Goal: Task Accomplishment & Management: Use online tool/utility

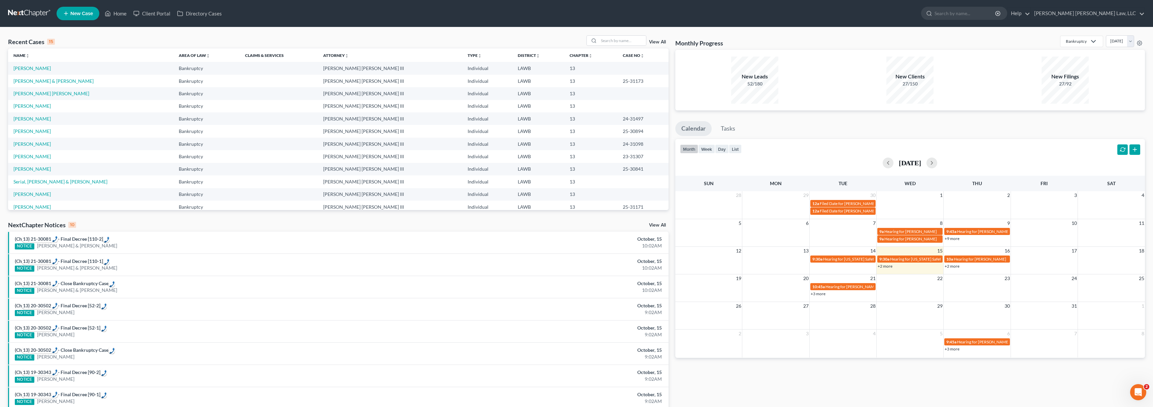
click at [33, 15] on link at bounding box center [29, 13] width 43 height 12
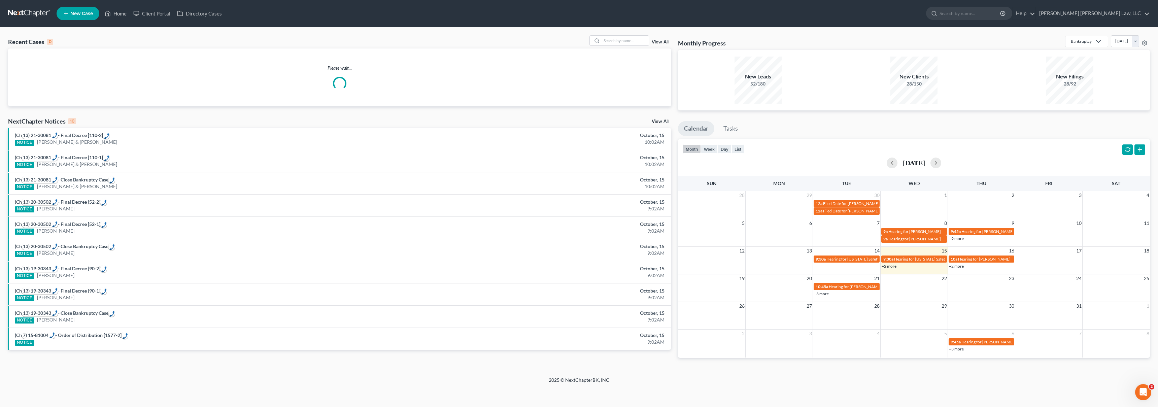
click at [81, 11] on span "New Case" at bounding box center [81, 13] width 23 height 5
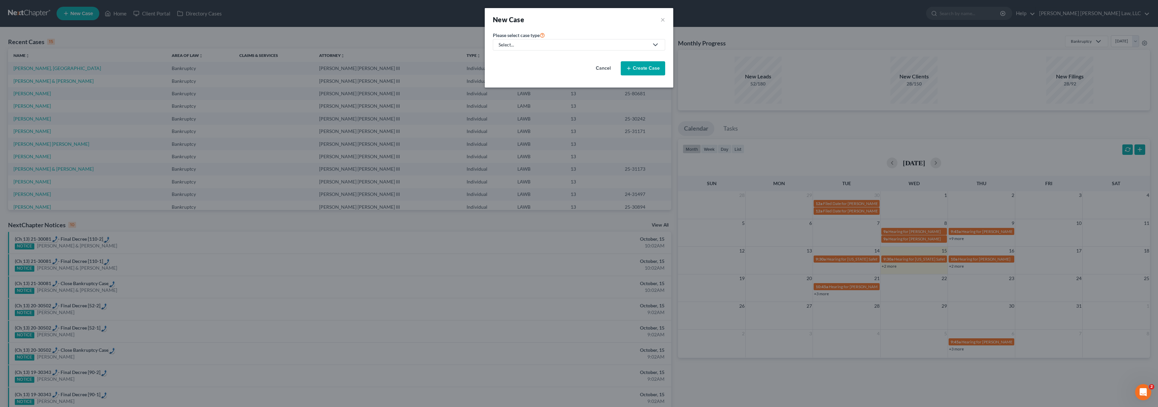
click at [568, 47] on div "Select..." at bounding box center [573, 44] width 150 height 7
click at [534, 57] on div "Bankruptcy" at bounding box center [529, 58] width 60 height 7
select select "36"
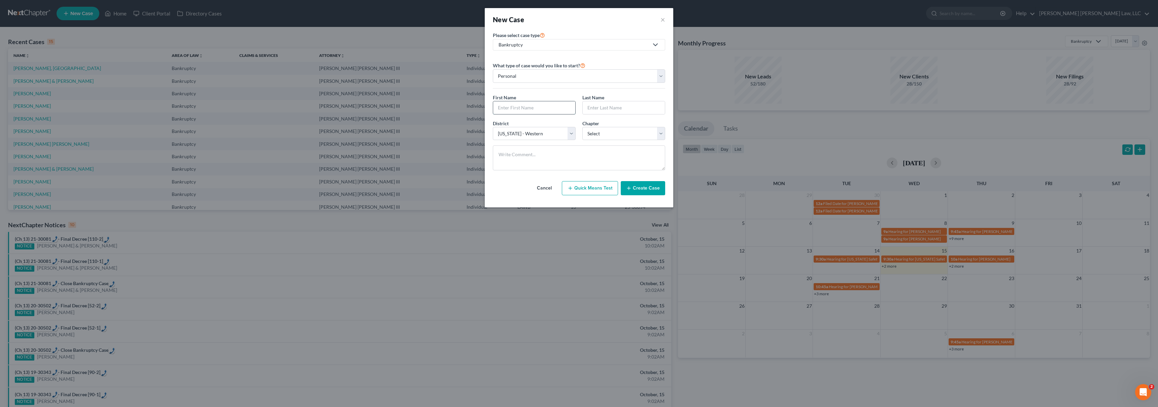
click at [524, 108] on input "text" at bounding box center [534, 107] width 82 height 13
click at [664, 21] on button "×" at bounding box center [662, 19] width 5 height 9
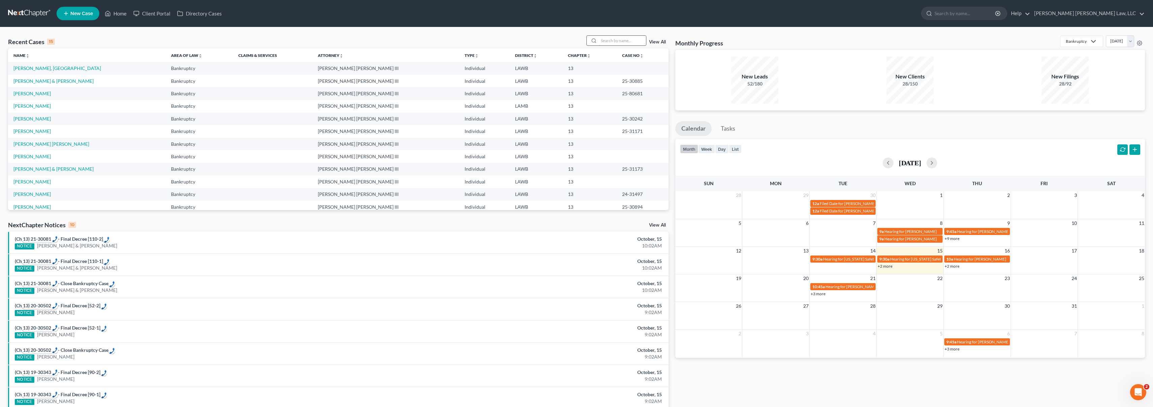
click at [634, 43] on input "search" at bounding box center [622, 41] width 47 height 10
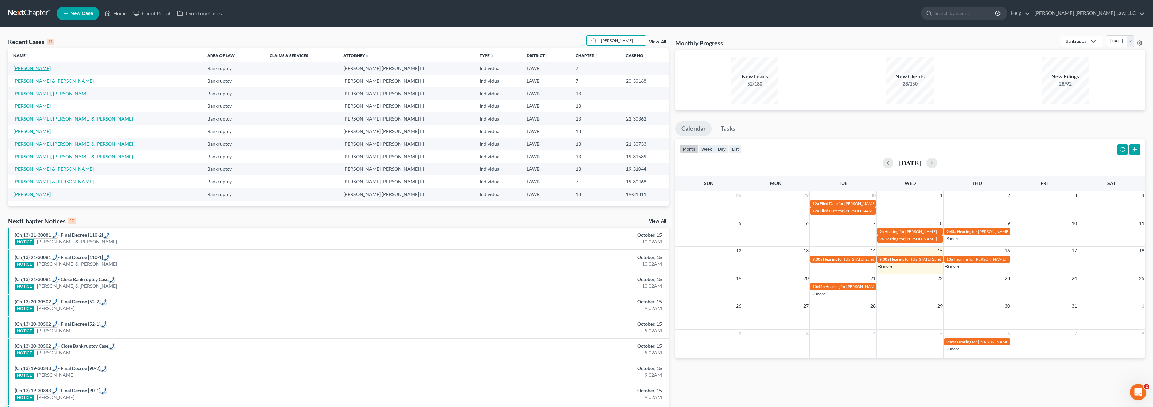
type input "[PERSON_NAME]"
click at [41, 68] on link "[PERSON_NAME]" at bounding box center [31, 68] width 37 height 6
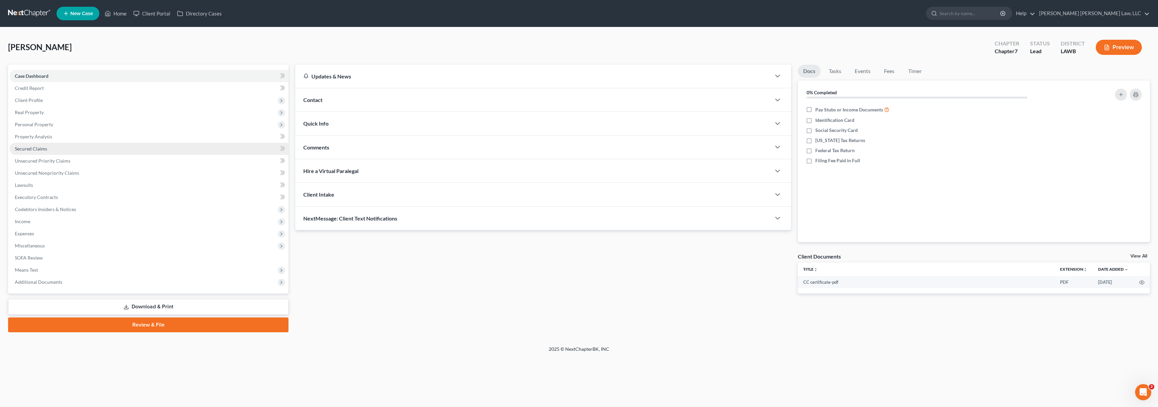
click at [59, 149] on link "Secured Claims" at bounding box center [148, 149] width 279 height 12
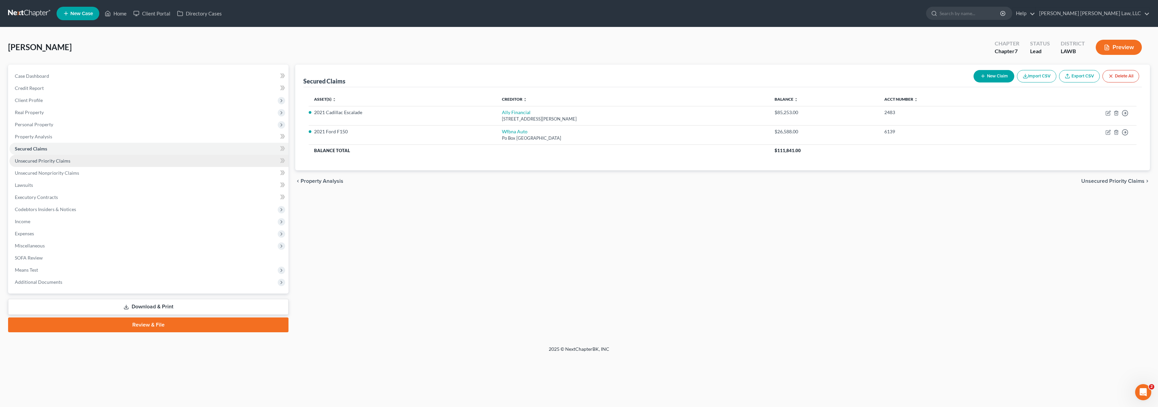
click at [142, 159] on link "Unsecured Priority Claims" at bounding box center [148, 161] width 279 height 12
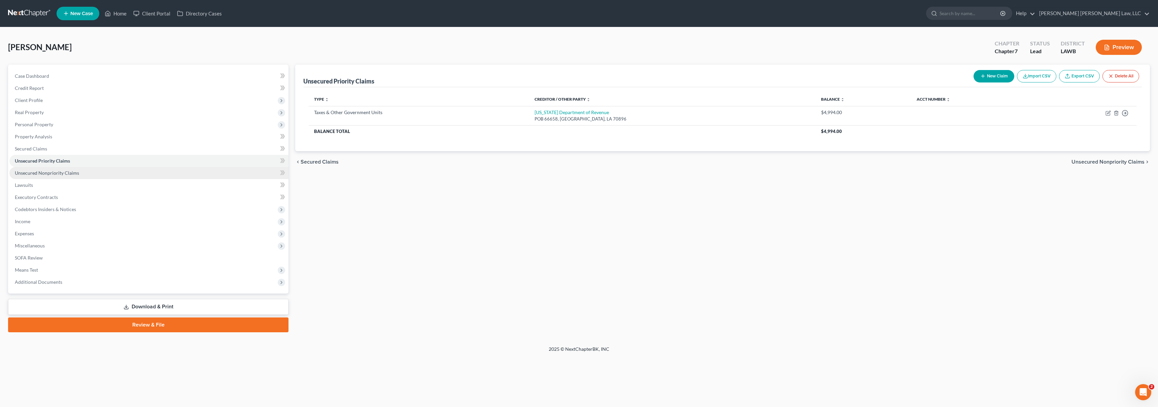
click at [145, 173] on link "Unsecured Nonpriority Claims" at bounding box center [148, 173] width 279 height 12
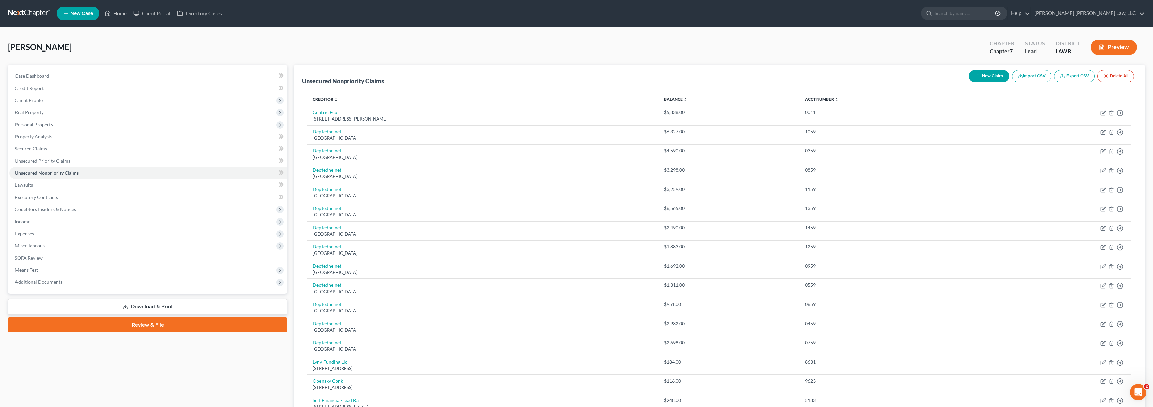
click at [687, 100] on link "Balance expand_more expand_less unfold_more" at bounding box center [676, 99] width 24 height 5
click at [153, 149] on link "Secured Claims" at bounding box center [148, 149] width 278 height 12
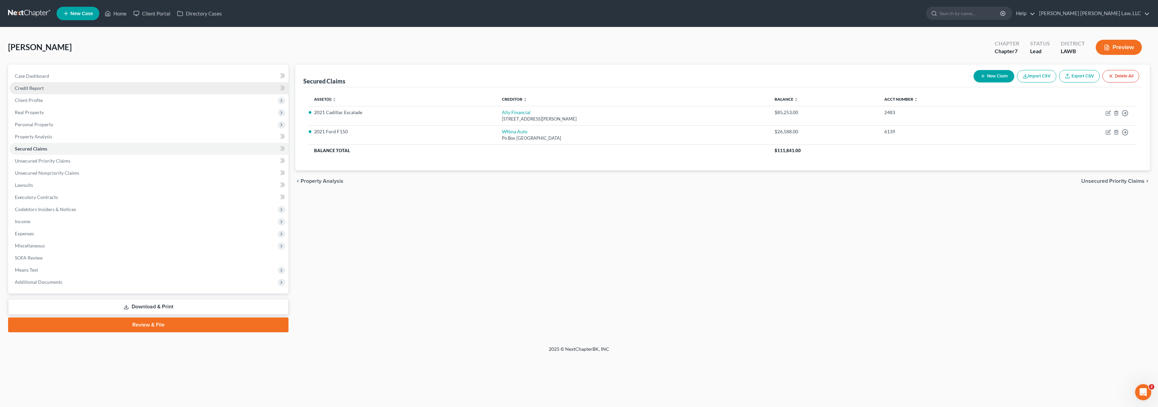
click at [72, 89] on link "Credit Report" at bounding box center [148, 88] width 279 height 12
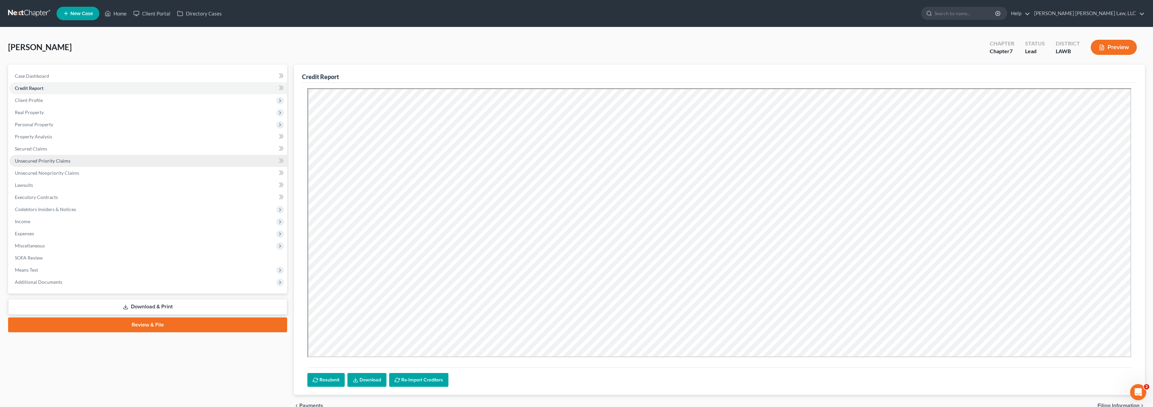
click at [159, 159] on link "Unsecured Priority Claims" at bounding box center [148, 161] width 278 height 12
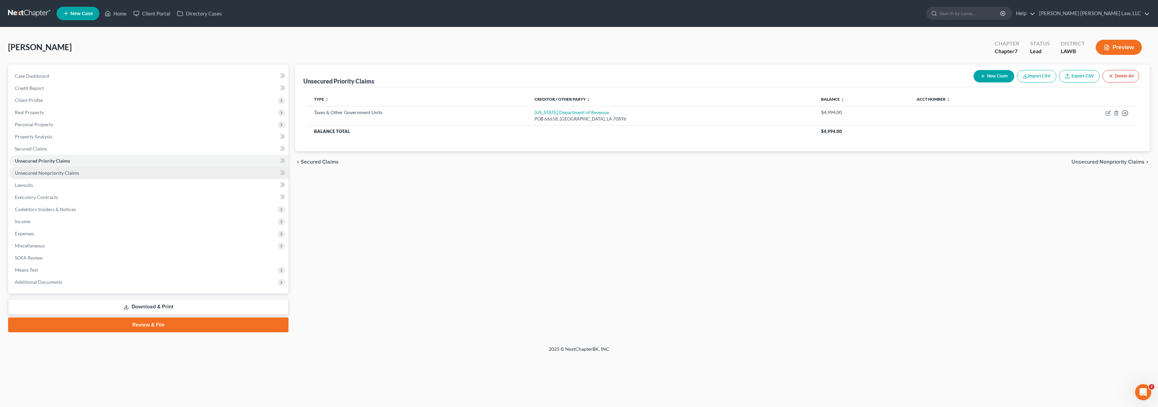
click at [163, 169] on link "Unsecured Nonpriority Claims" at bounding box center [148, 173] width 279 height 12
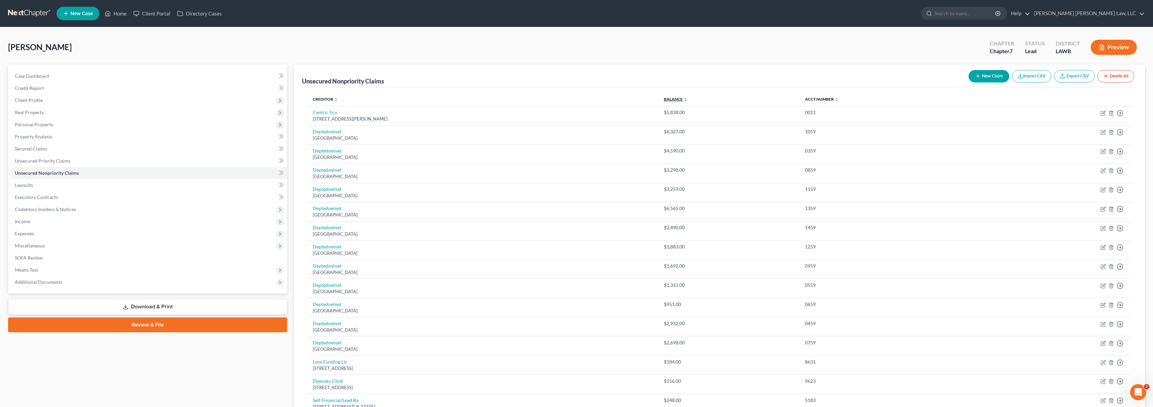
click at [687, 100] on link "Balance expand_more expand_less unfold_more" at bounding box center [676, 99] width 24 height 5
click at [689, 100] on link "Balance expand_more expand_less unfold_more" at bounding box center [677, 99] width 23 height 5
drag, startPoint x: 739, startPoint y: 152, endPoint x: 687, endPoint y: 149, distance: 52.6
click at [687, 149] on tr "Centric Fcu [STREET_ADDRESS][PERSON_NAME] $5,838.00 0011 Move to D Move to E Mo…" at bounding box center [719, 153] width 824 height 19
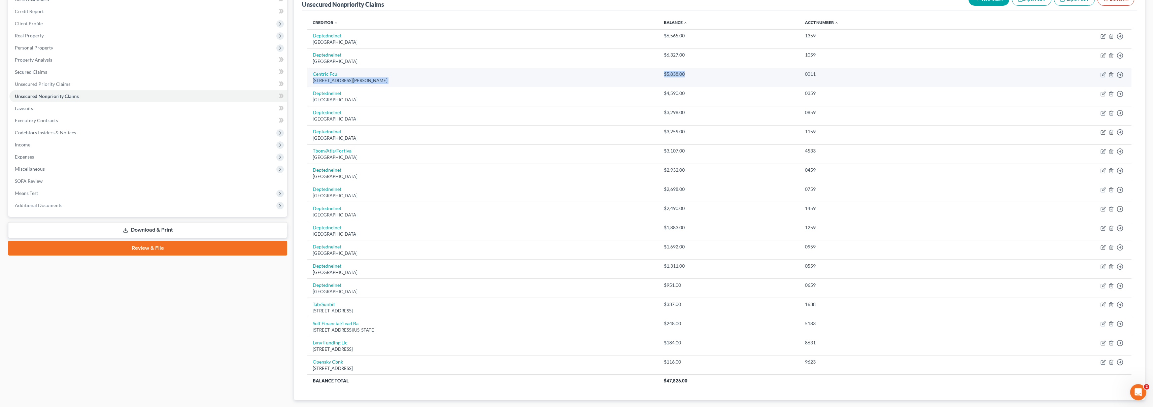
scroll to position [35, 0]
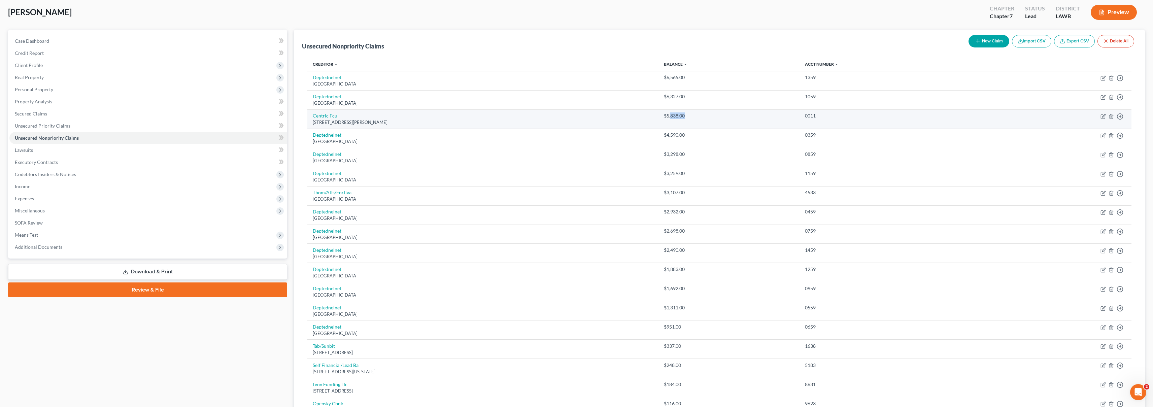
drag, startPoint x: 735, startPoint y: 115, endPoint x: 705, endPoint y: 115, distance: 30.0
click at [709, 115] on div "$5,838.00" at bounding box center [729, 115] width 130 height 7
click at [658, 115] on td "Centric Fcu [STREET_ADDRESS][PERSON_NAME]" at bounding box center [482, 118] width 351 height 19
drag, startPoint x: 737, startPoint y: 115, endPoint x: 694, endPoint y: 117, distance: 43.1
click at [694, 117] on tr "Centric Fcu [STREET_ADDRESS][PERSON_NAME] $5,838.00 0011 Move to D Move to E Mo…" at bounding box center [719, 118] width 824 height 19
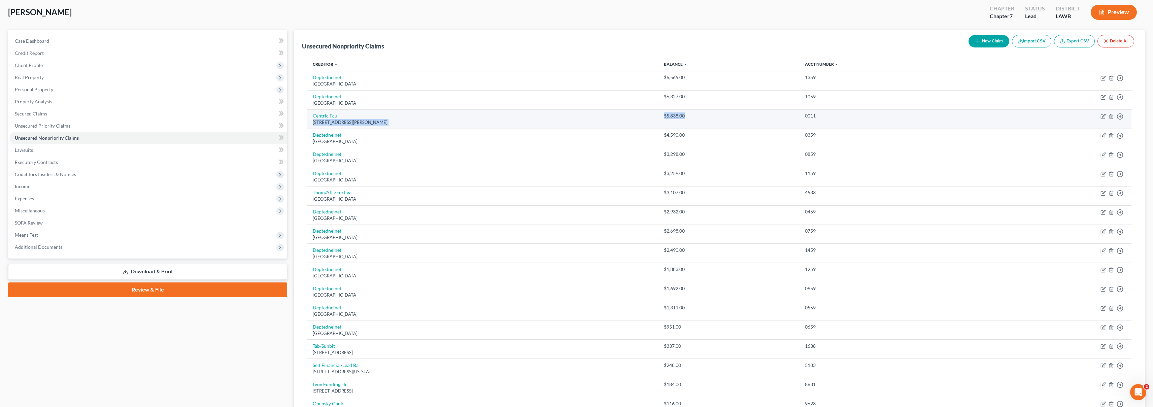
click at [658, 117] on td "Centric Fcu [STREET_ADDRESS][PERSON_NAME]" at bounding box center [482, 118] width 351 height 19
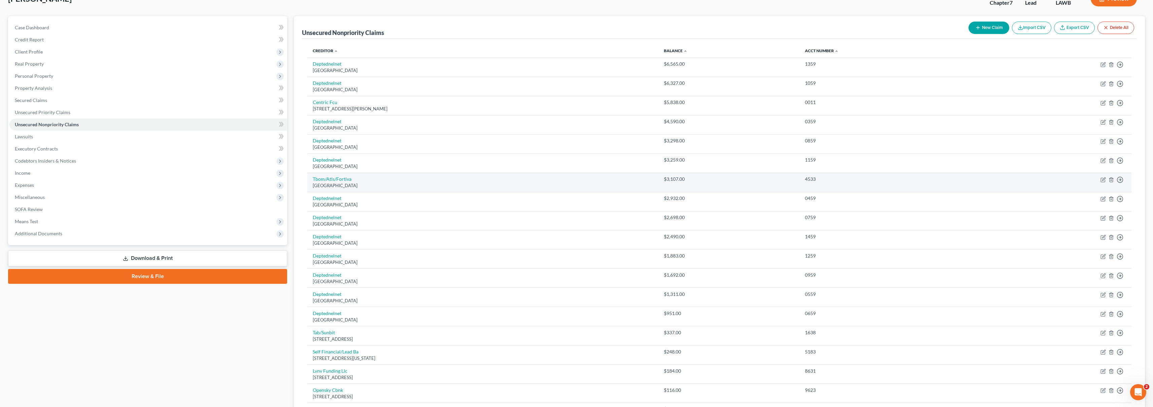
scroll to position [50, 0]
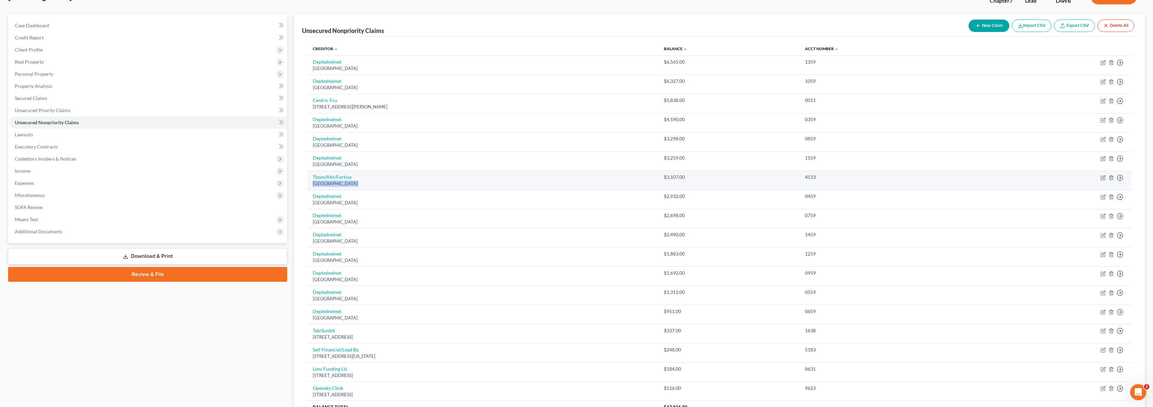
drag, startPoint x: 689, startPoint y: 177, endPoint x: 740, endPoint y: 173, distance: 51.6
click at [740, 173] on tr "Tbom/Atls/[GEOGRAPHIC_DATA] $3,107.00 4533 Move to D Move to E Move to G Move t…" at bounding box center [719, 180] width 824 height 19
click at [747, 172] on td "$3,107.00" at bounding box center [728, 180] width 141 height 19
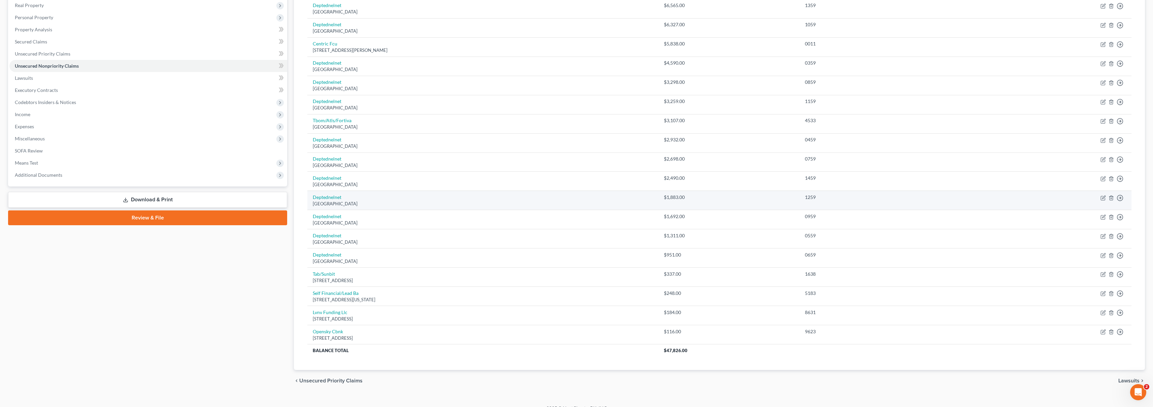
scroll to position [117, 0]
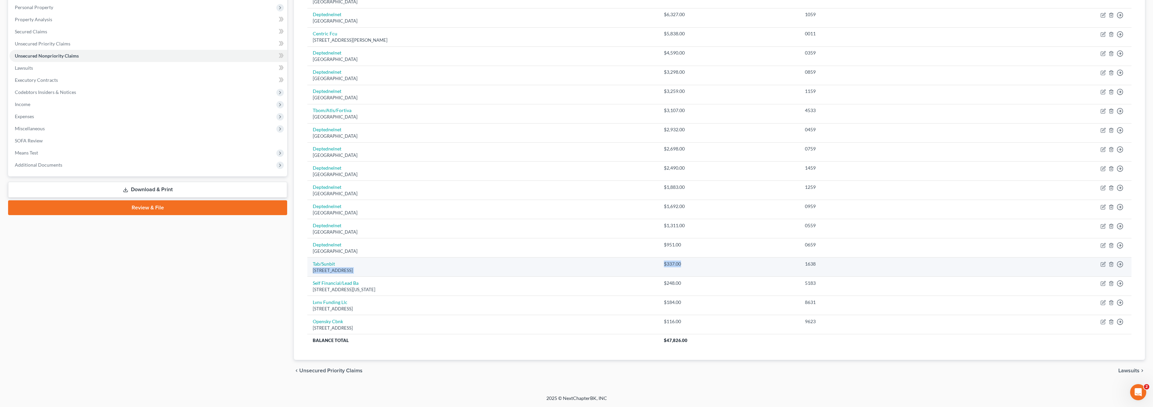
drag, startPoint x: 696, startPoint y: 265, endPoint x: 747, endPoint y: 261, distance: 51.0
click at [747, 261] on tr "Tab/Sunbit [STREET_ADDRESS] $337.00 1638 Move to D Move to E Move to G Move to …" at bounding box center [719, 266] width 824 height 19
click at [658, 282] on td "Self Financial/Lead Ba [STREET_ADDRESS][US_STATE]" at bounding box center [482, 286] width 351 height 19
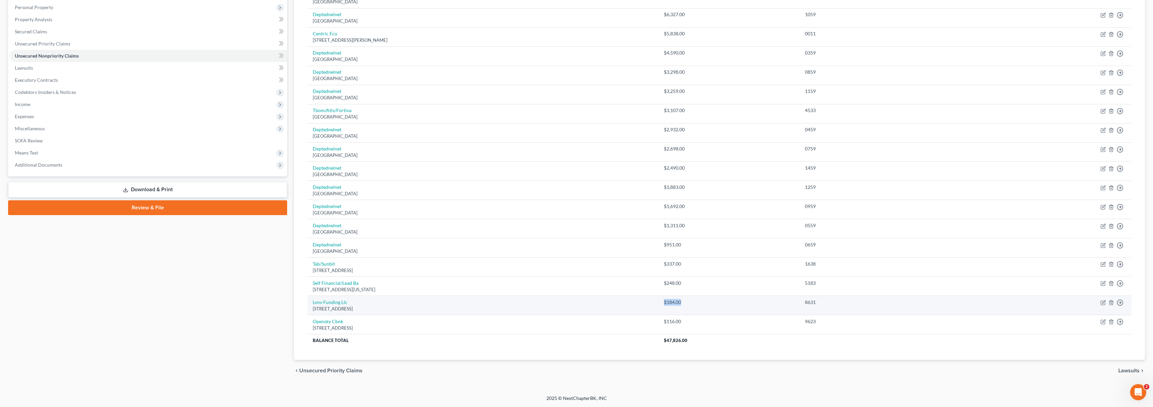
drag, startPoint x: 701, startPoint y: 302, endPoint x: 732, endPoint y: 300, distance: 31.0
click at [731, 300] on td "$184.00" at bounding box center [728, 305] width 141 height 19
click at [732, 300] on div "$184.00" at bounding box center [729, 302] width 130 height 7
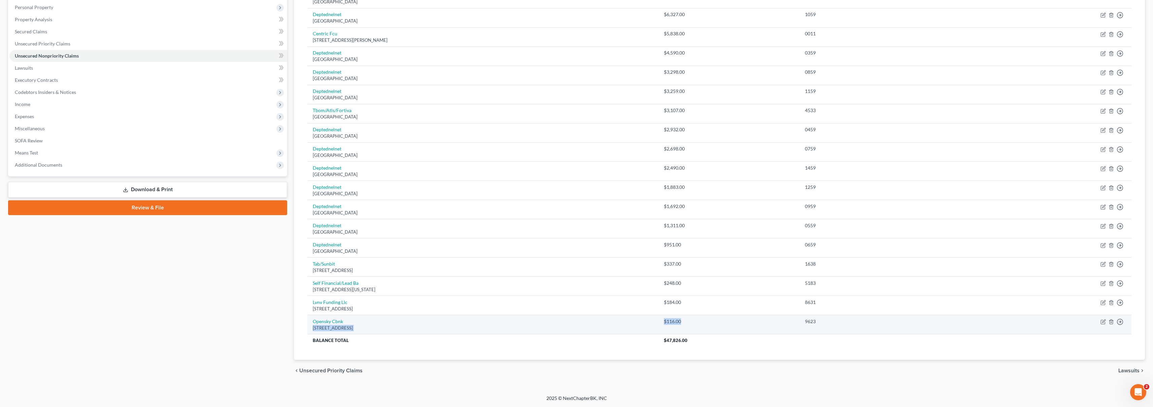
drag, startPoint x: 731, startPoint y: 321, endPoint x: 666, endPoint y: 321, distance: 65.3
click at [666, 321] on tr "Opensky Cbnk [STREET_ADDRESS] $116.00 9623 Move to D Move to E Move to G Move t…" at bounding box center [719, 324] width 824 height 19
click at [645, 347] on div "Creditor expand_more expand_less unfold_more Balance expand_more expand_less un…" at bounding box center [719, 165] width 835 height 390
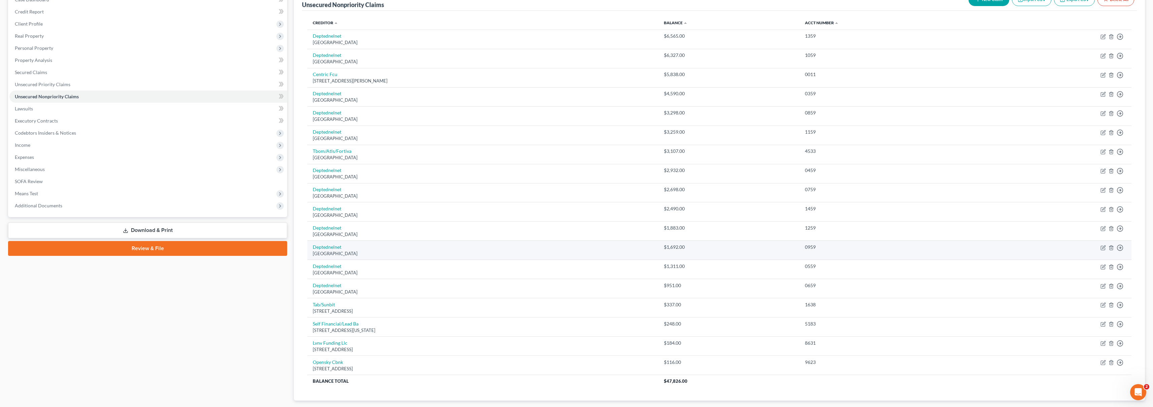
scroll to position [0, 0]
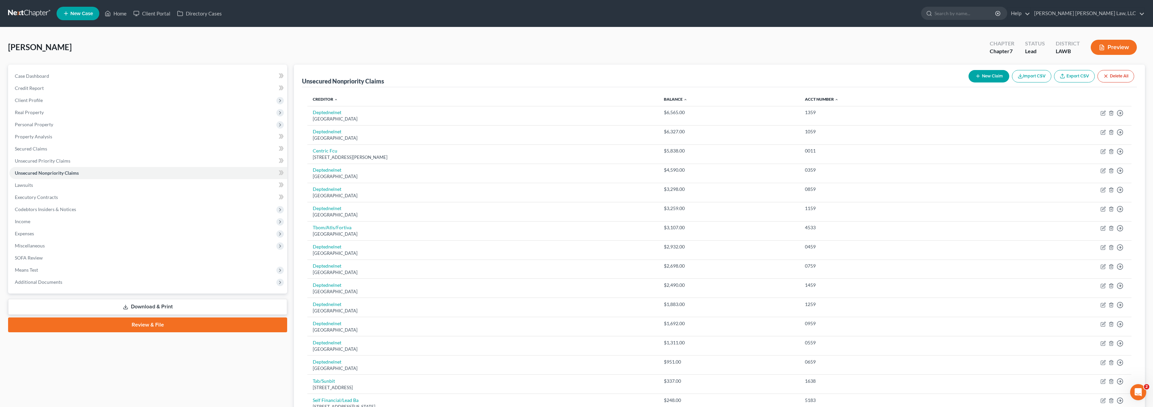
click at [552, 46] on div "[PERSON_NAME] Upgraded Chapter Chapter 7 Status Lead District LAWB Preview" at bounding box center [576, 49] width 1137 height 29
click at [35, 11] on link at bounding box center [29, 13] width 43 height 12
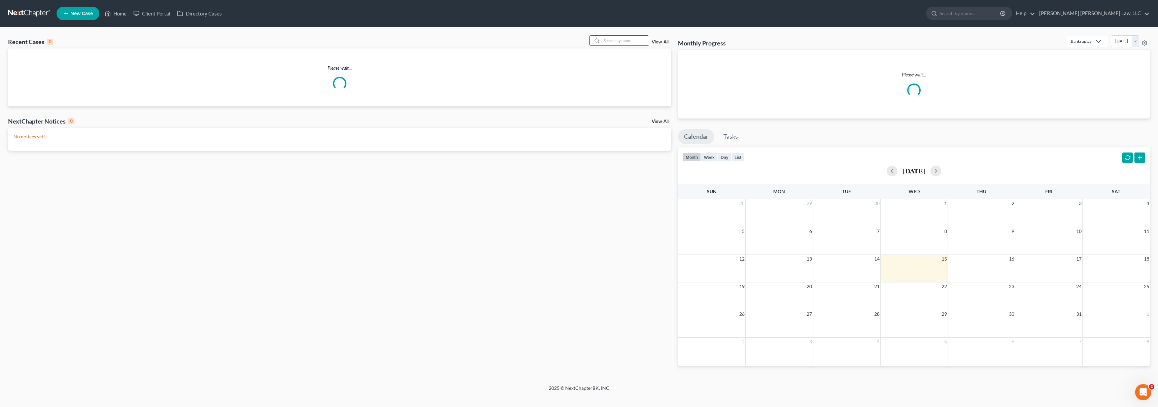
click at [637, 43] on input "search" at bounding box center [624, 41] width 47 height 10
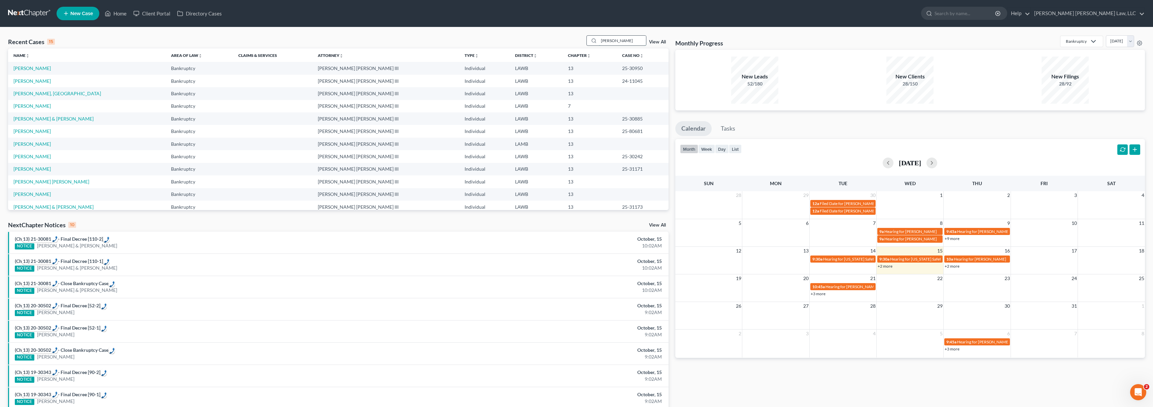
click at [638, 39] on input "mcneal, donald" at bounding box center [622, 41] width 47 height 10
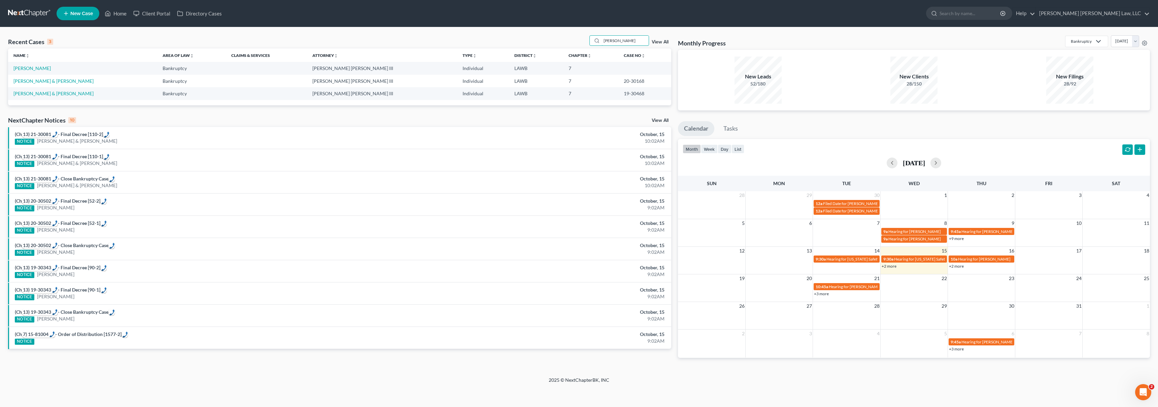
type input "mcneal, donald"
